Goal: Information Seeking & Learning: Learn about a topic

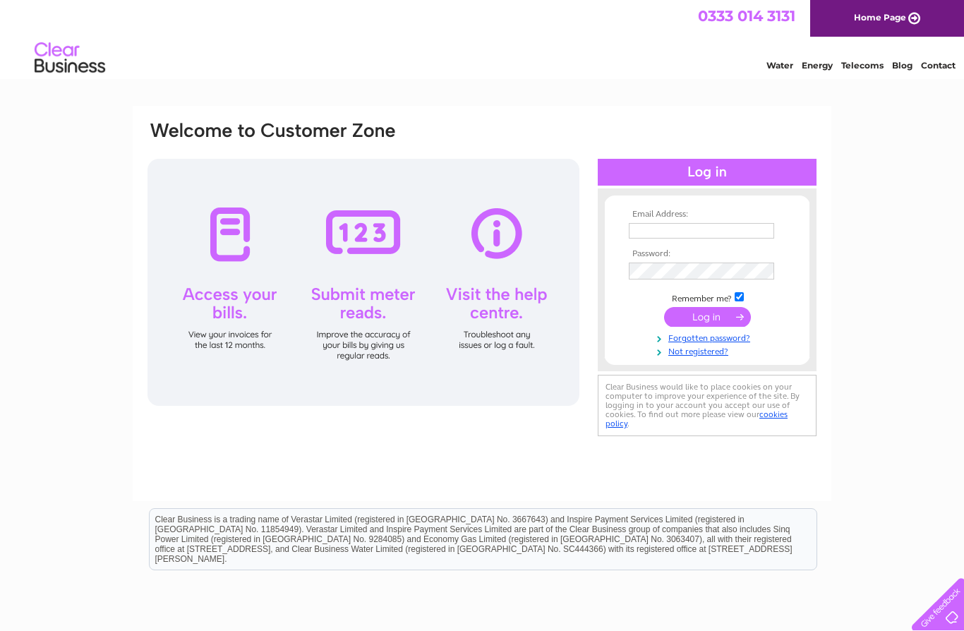
click at [725, 227] on input "text" at bounding box center [701, 231] width 145 height 16
type input "J"
type input "jacklymjack@gmail.com"
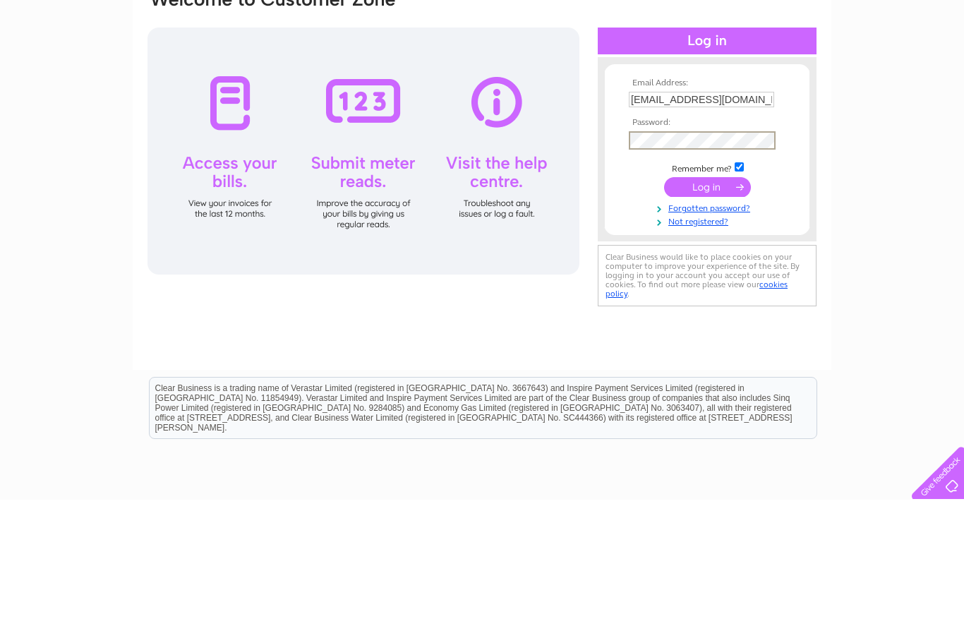
click at [707, 309] on input "submit" at bounding box center [707, 319] width 87 height 20
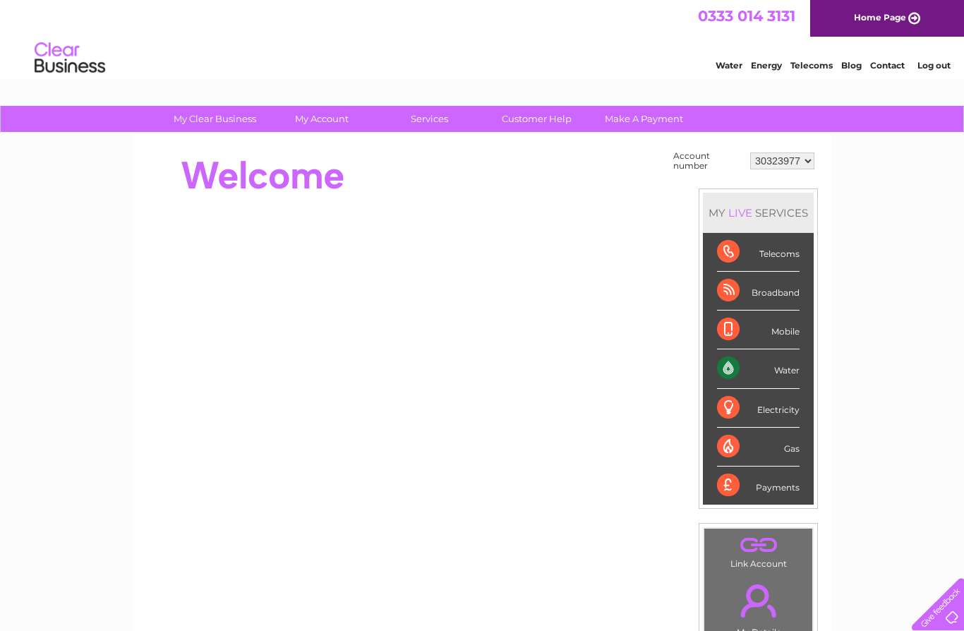
click at [790, 367] on div "Water" at bounding box center [758, 368] width 83 height 39
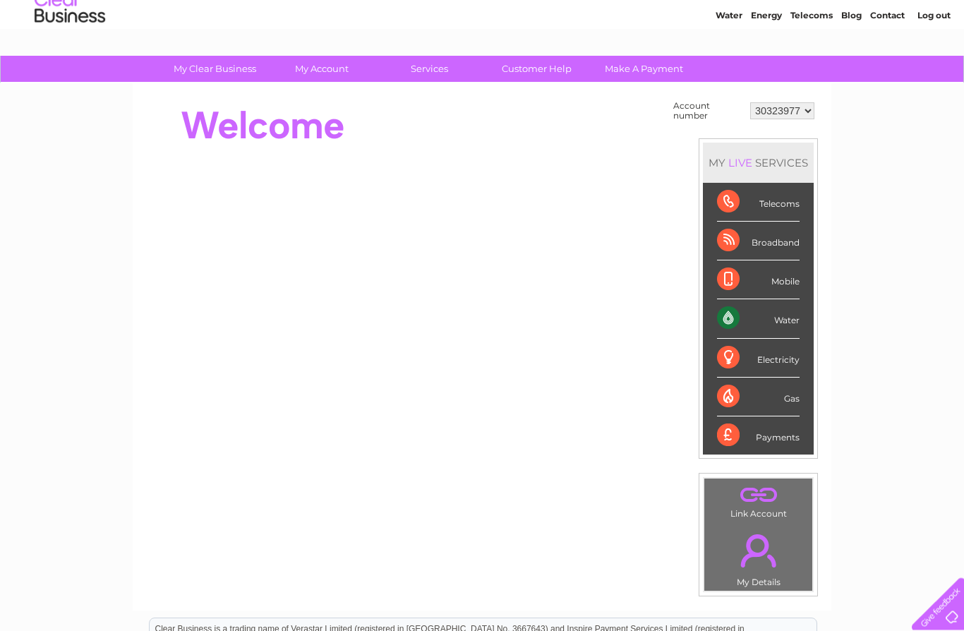
scroll to position [79, 0]
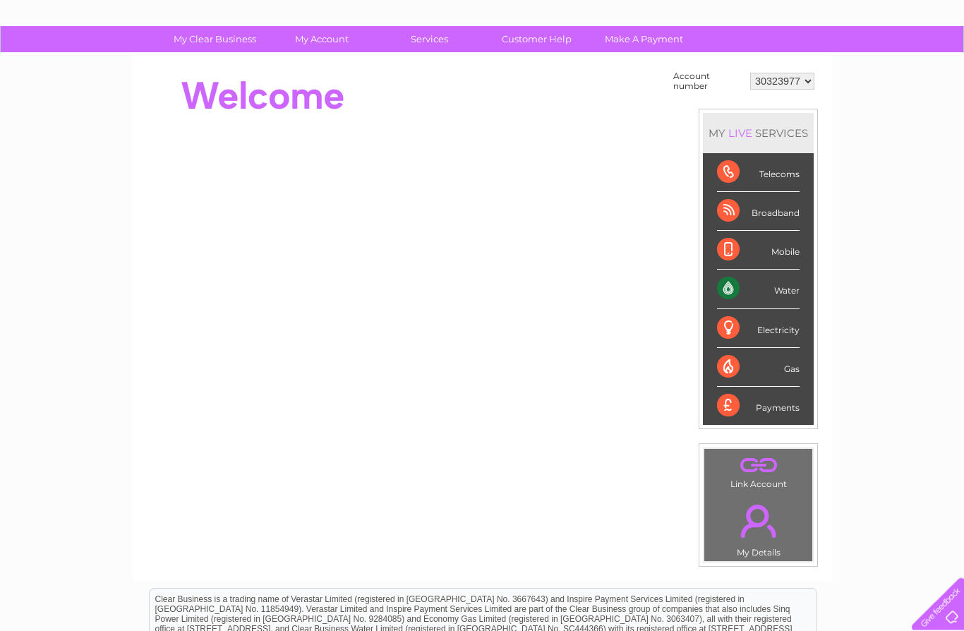
click at [794, 288] on div "Water" at bounding box center [758, 289] width 83 height 39
click at [795, 287] on div "Water" at bounding box center [758, 289] width 83 height 39
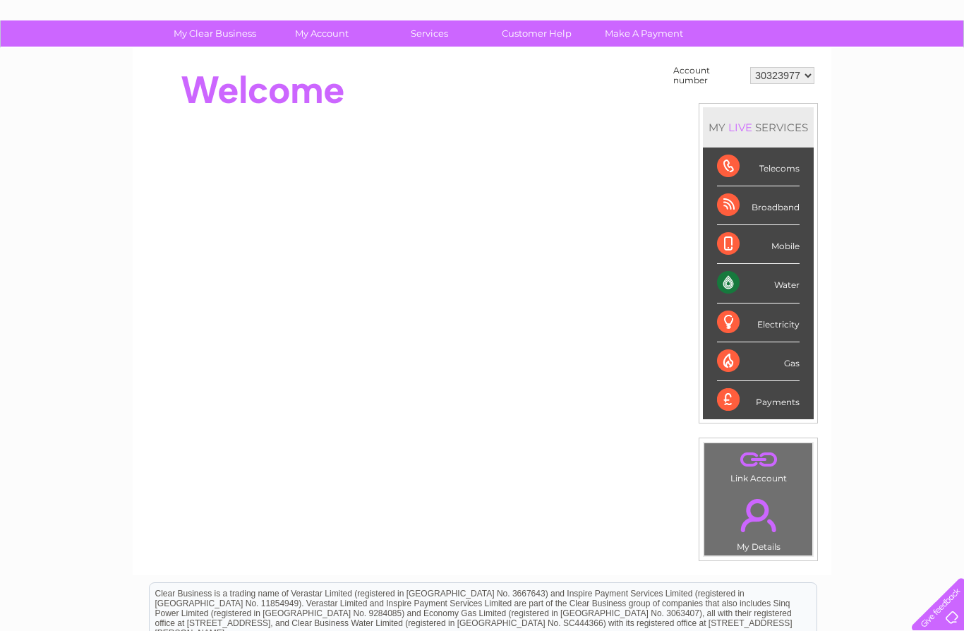
scroll to position [0, 0]
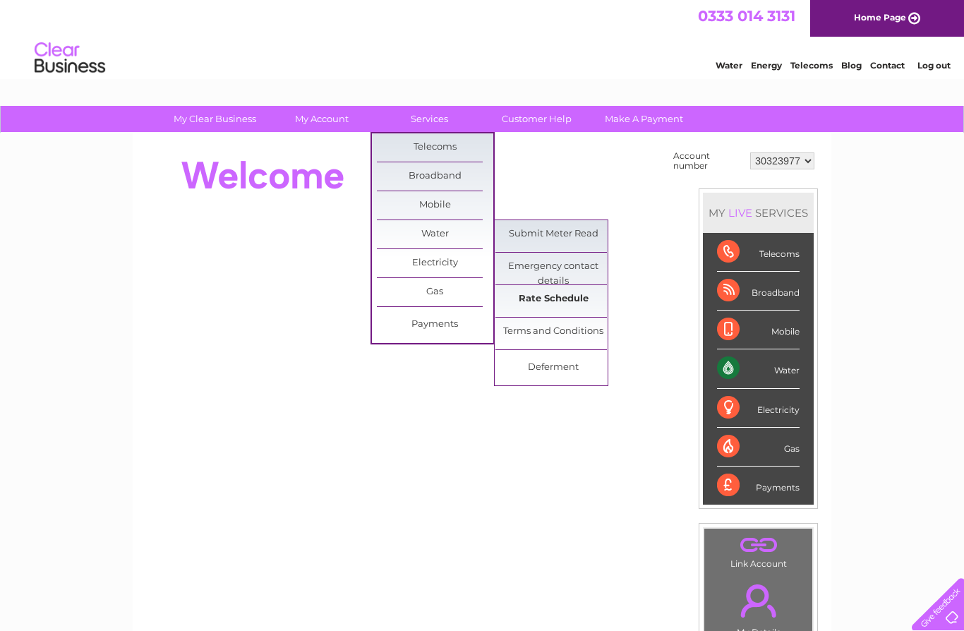
click at [567, 301] on link "Rate Schedule" at bounding box center [554, 299] width 116 height 28
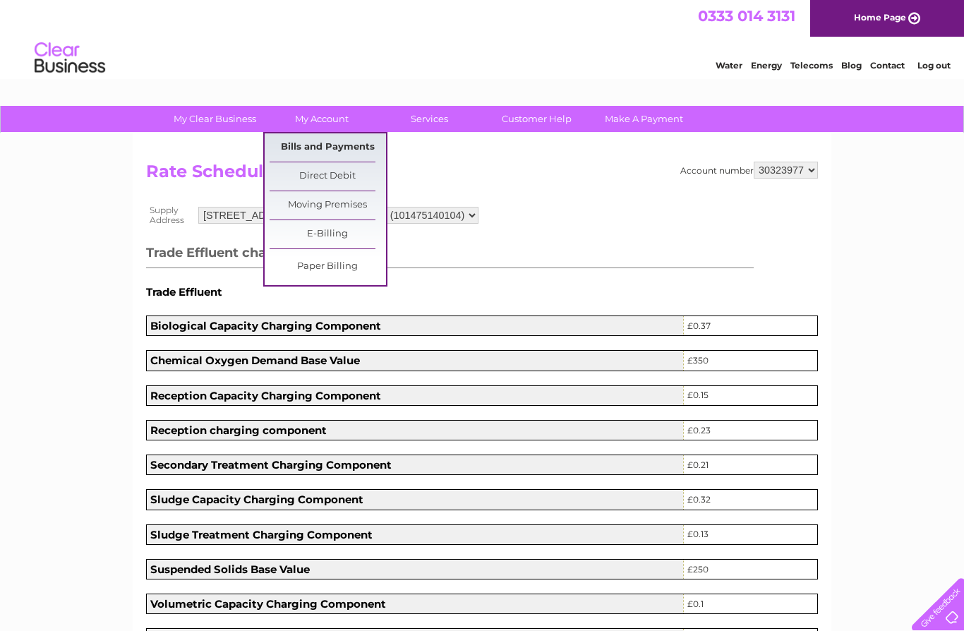
click at [367, 143] on link "Bills and Payments" at bounding box center [328, 147] width 116 height 28
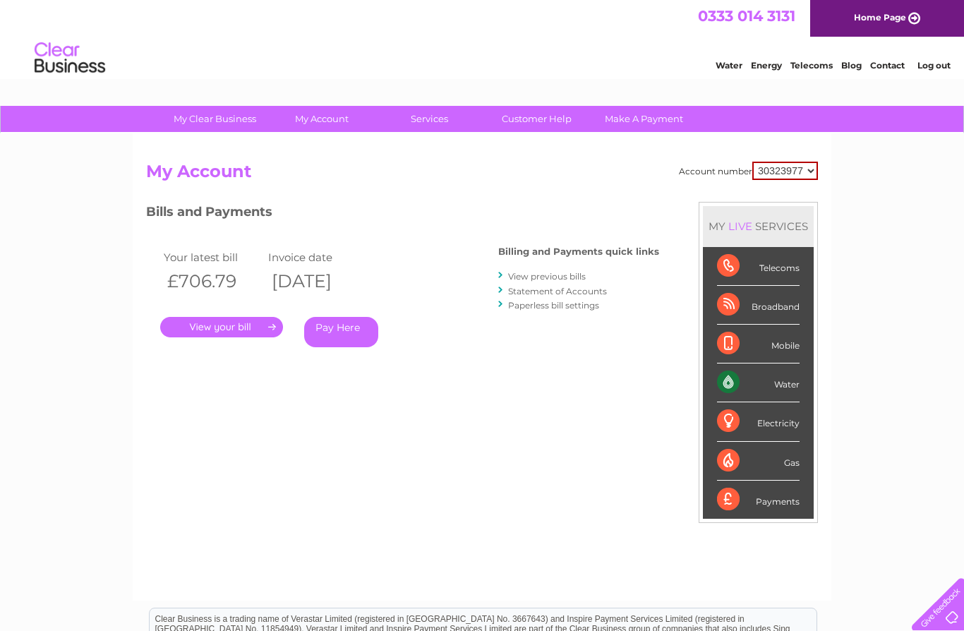
click at [909, 20] on link "Home Page" at bounding box center [887, 18] width 154 height 37
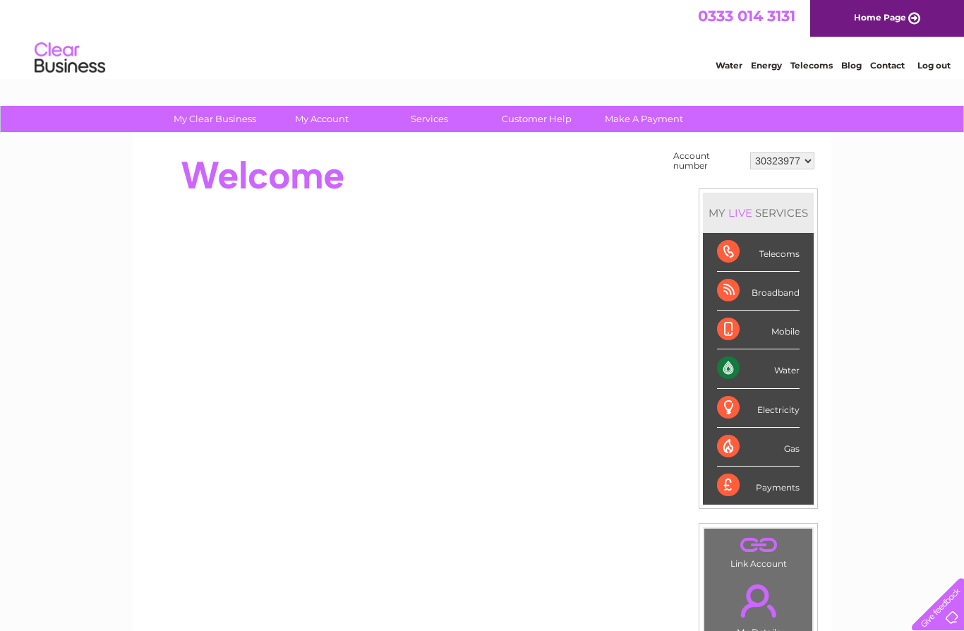
click at [801, 157] on select "30323977" at bounding box center [782, 160] width 64 height 17
click at [921, 69] on link "Log out" at bounding box center [934, 65] width 33 height 11
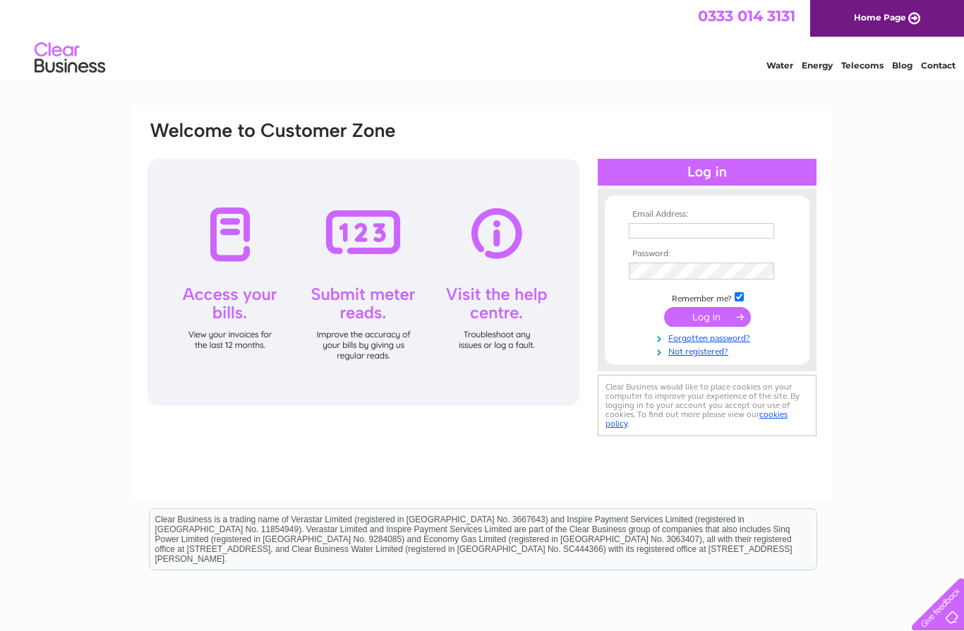
click at [705, 25] on span "0333 014 3131" at bounding box center [746, 16] width 97 height 18
